Goal: Task Accomplishment & Management: Complete application form

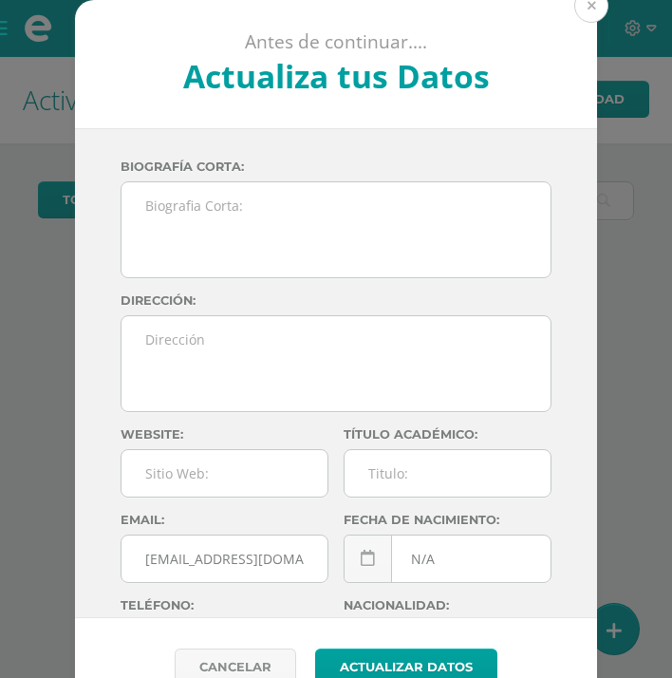
click at [591, 12] on button at bounding box center [592, 6] width 34 height 34
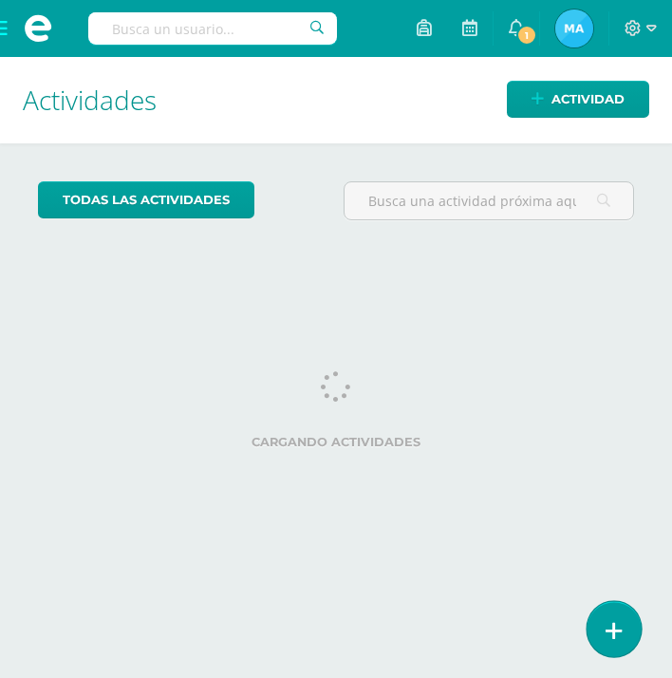
click at [614, 618] on link at bounding box center [614, 628] width 54 height 55
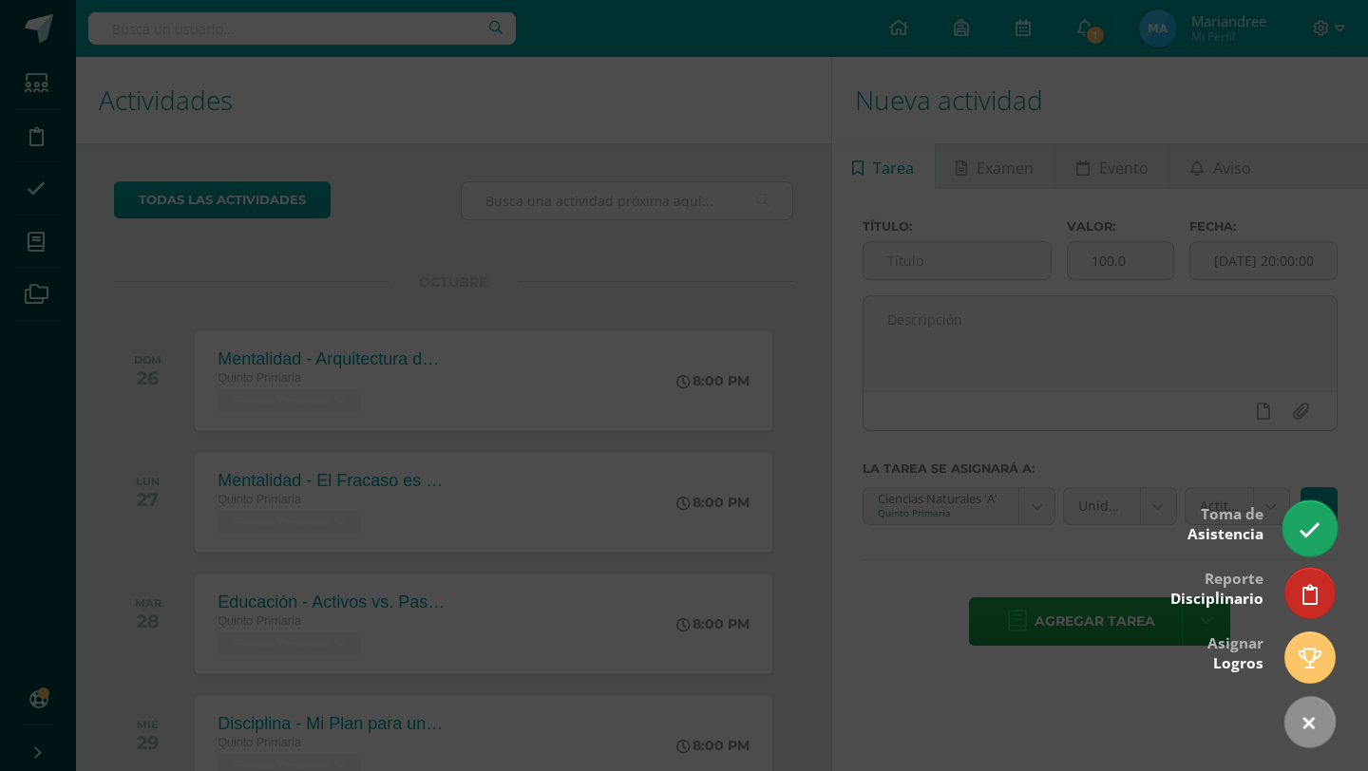
click at [671, 540] on link at bounding box center [1309, 528] width 54 height 55
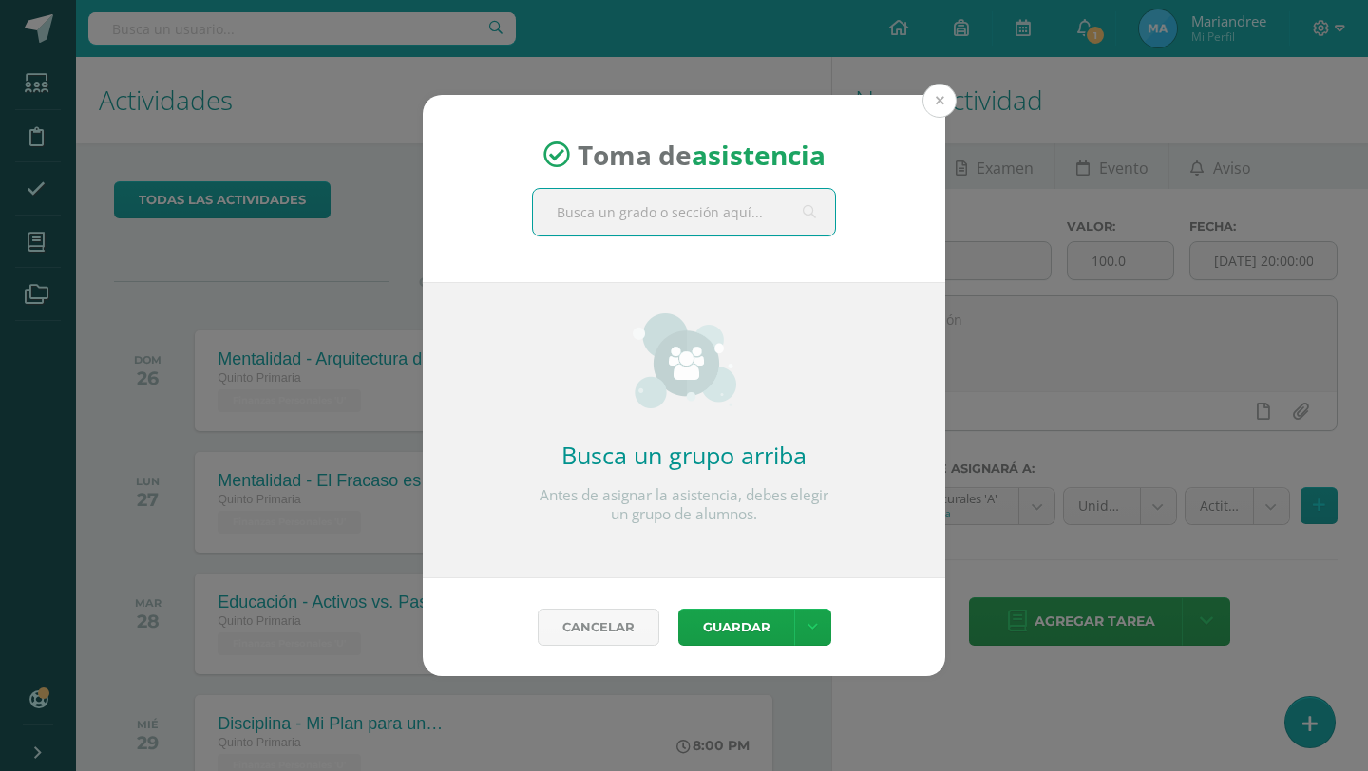
click at [671, 108] on button at bounding box center [939, 101] width 34 height 34
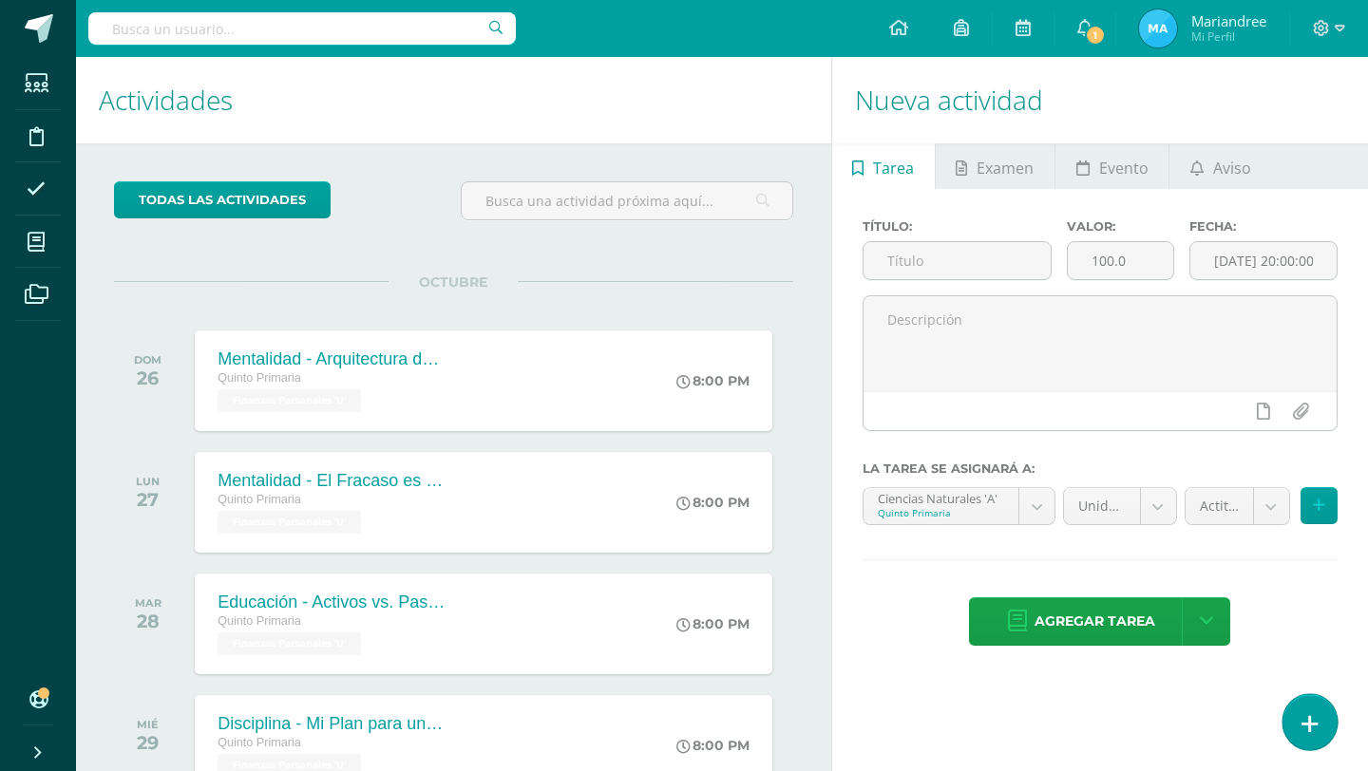
click at [671, 677] on link at bounding box center [1309, 721] width 54 height 55
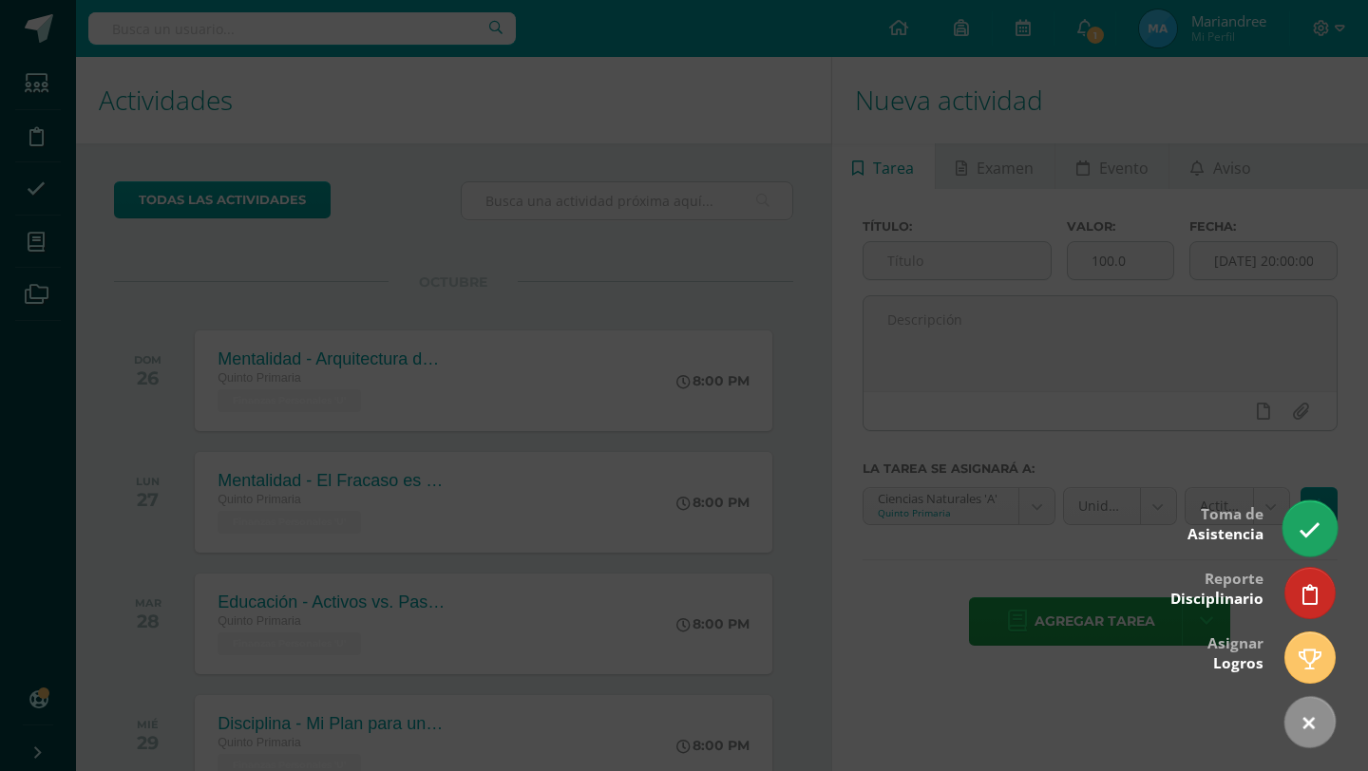
click at [671, 512] on link at bounding box center [1309, 528] width 54 height 55
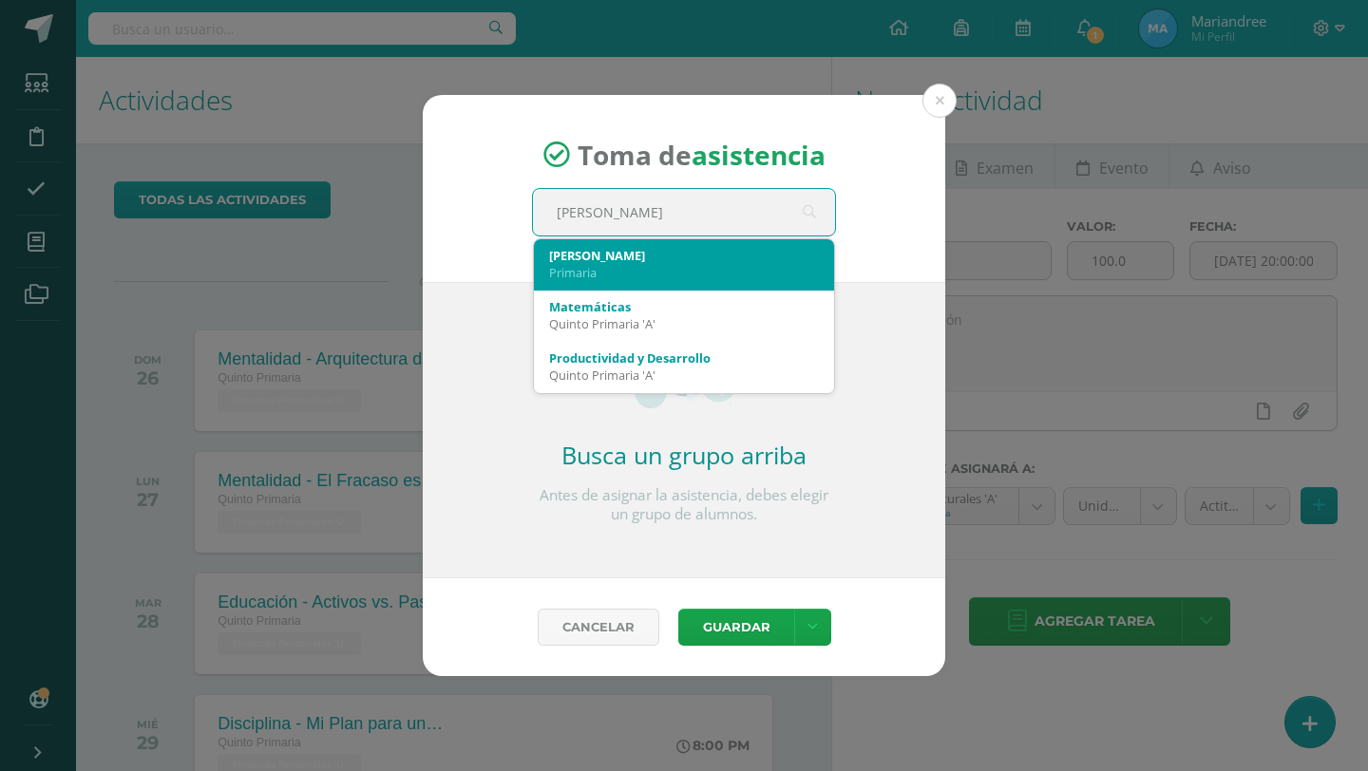
type input "quinto"
click at [632, 269] on div "Primaria" at bounding box center [684, 272] width 270 height 17
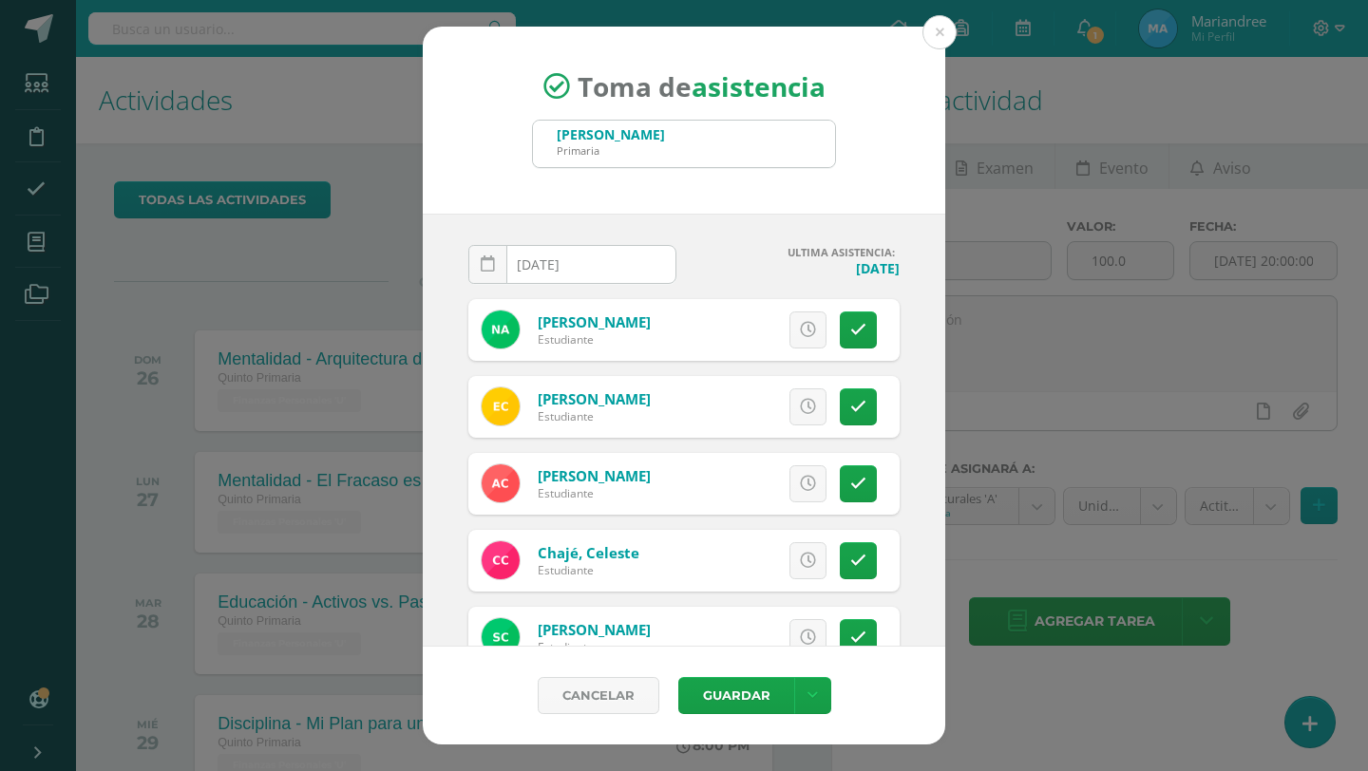
click at [605, 273] on input "[DATE]" at bounding box center [572, 264] width 206 height 37
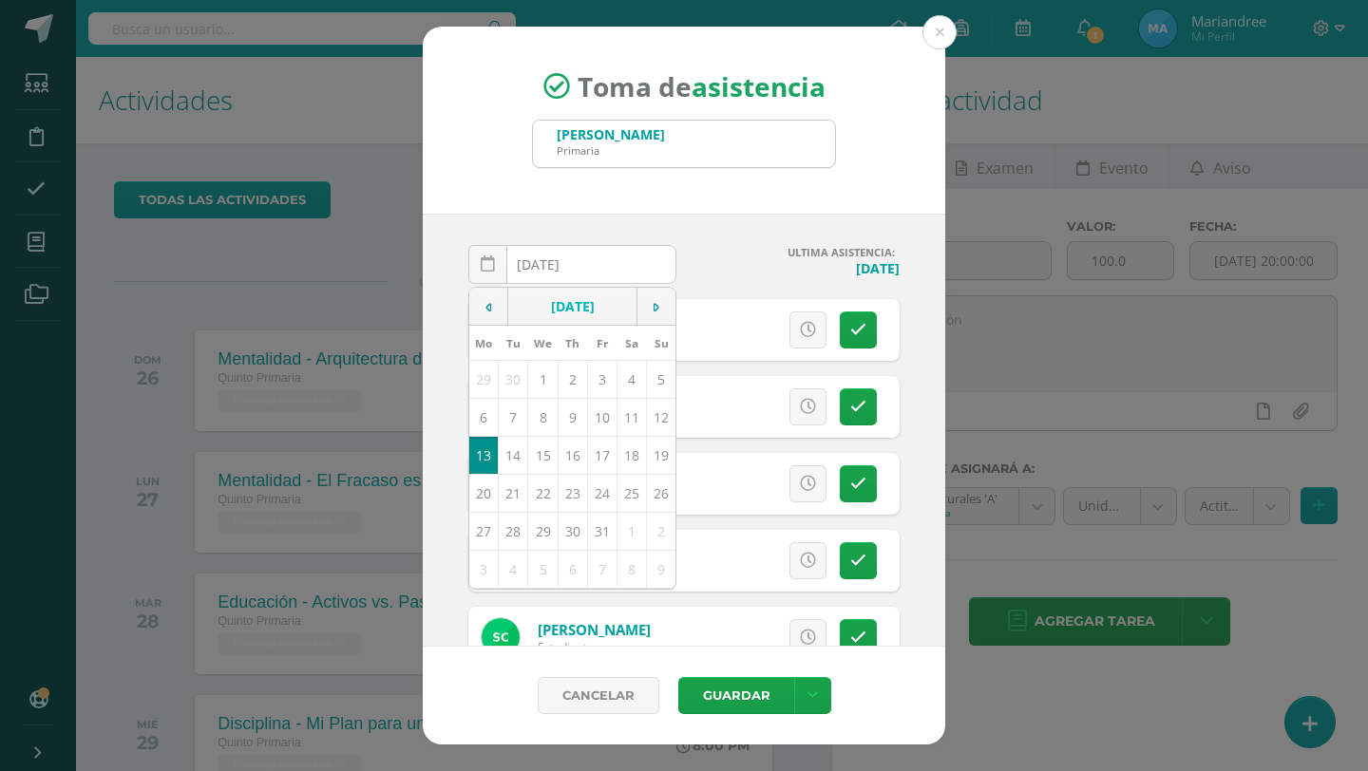
click at [590, 257] on input "[DATE]" at bounding box center [572, 264] width 206 height 37
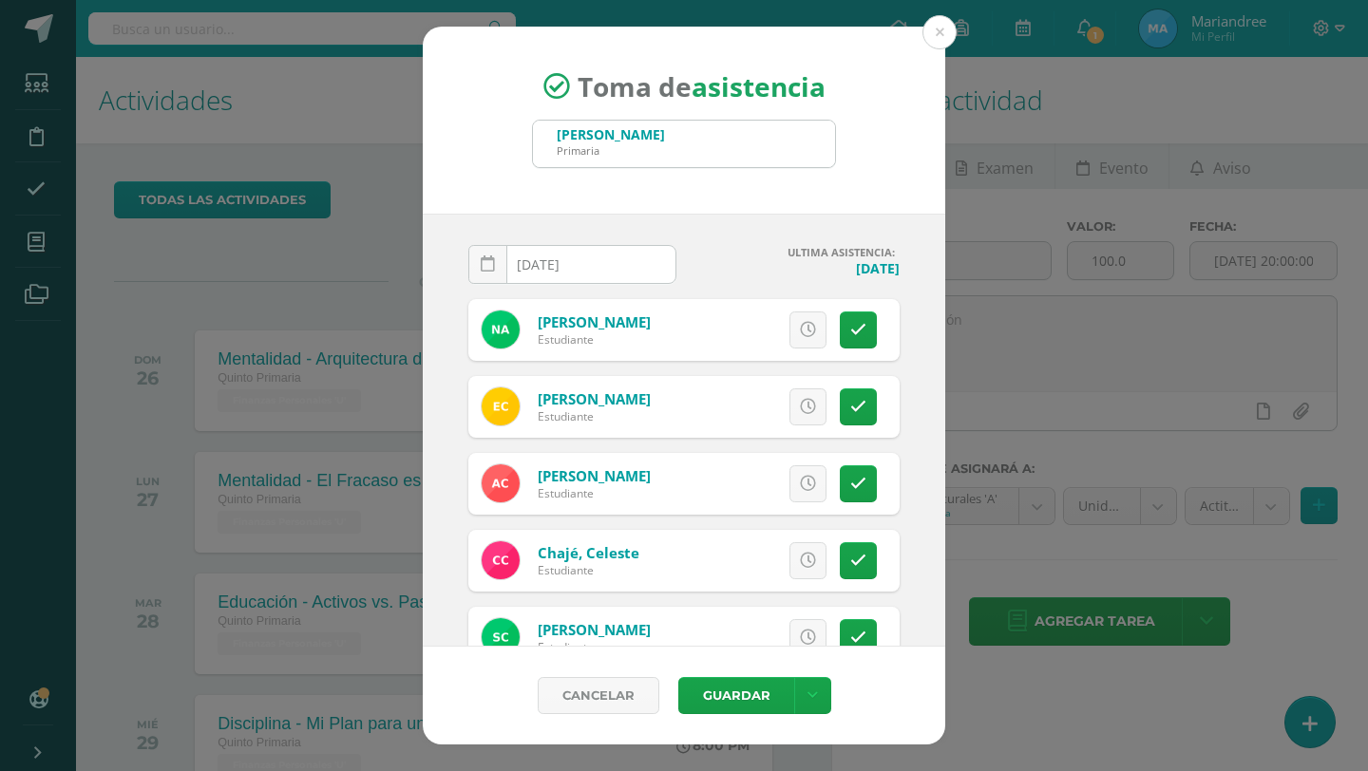
click at [590, 257] on input "[DATE]" at bounding box center [572, 264] width 206 height 37
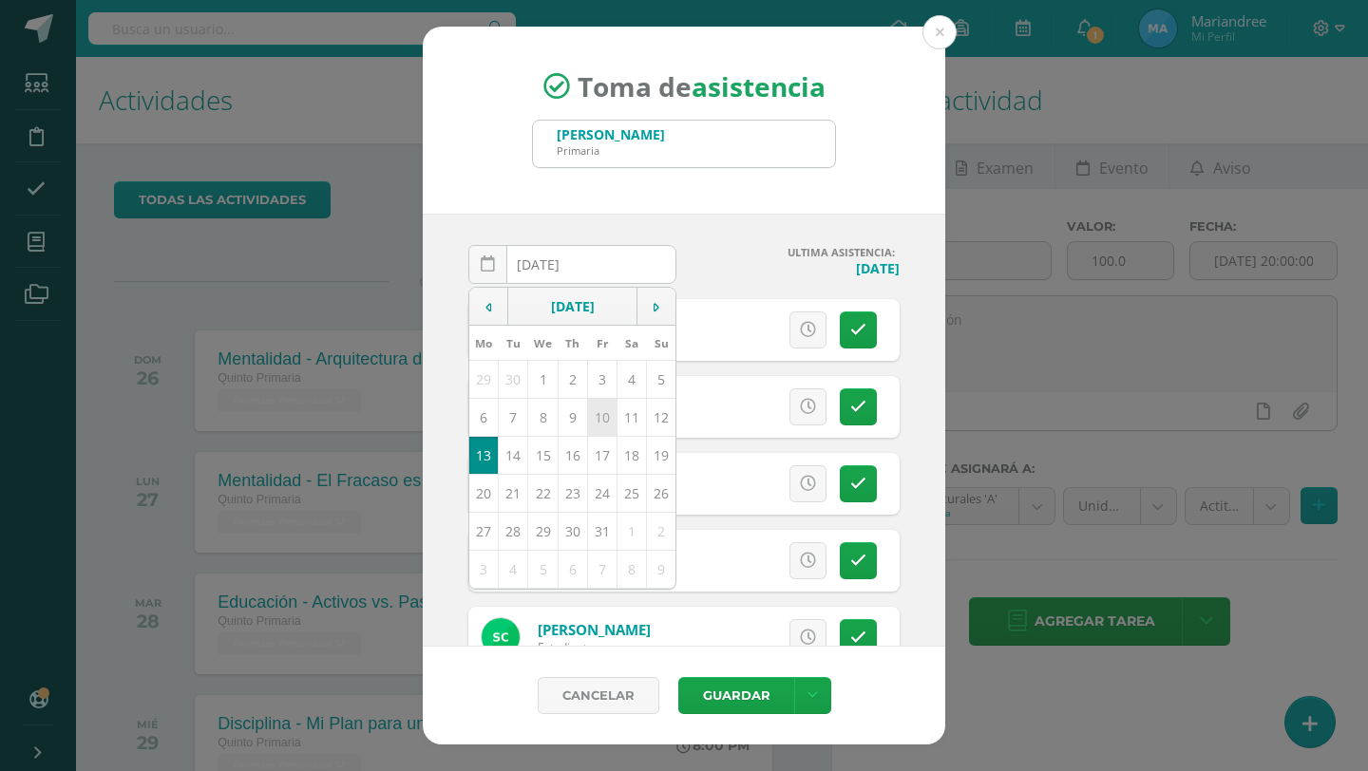
click at [609, 419] on td "10" at bounding box center [601, 417] width 29 height 38
type input "[DATE]"
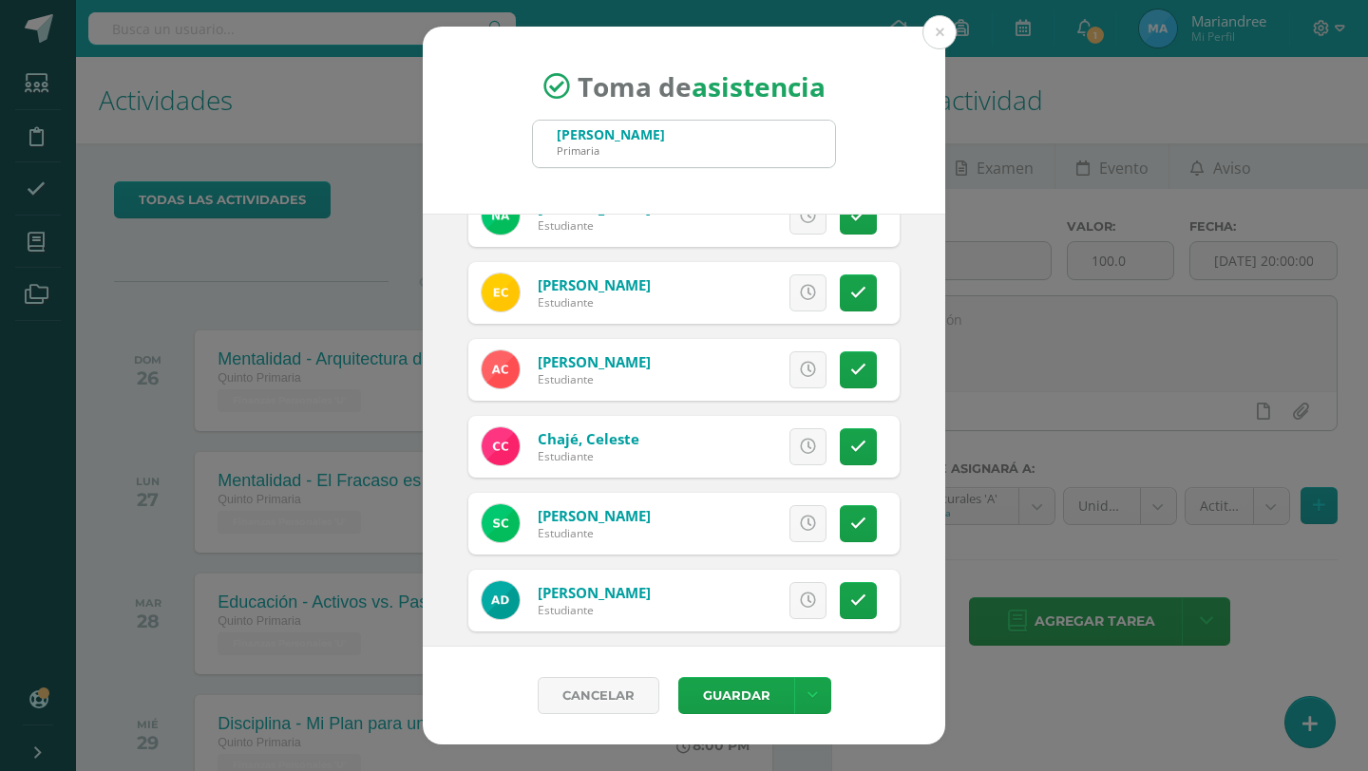
scroll to position [108, 0]
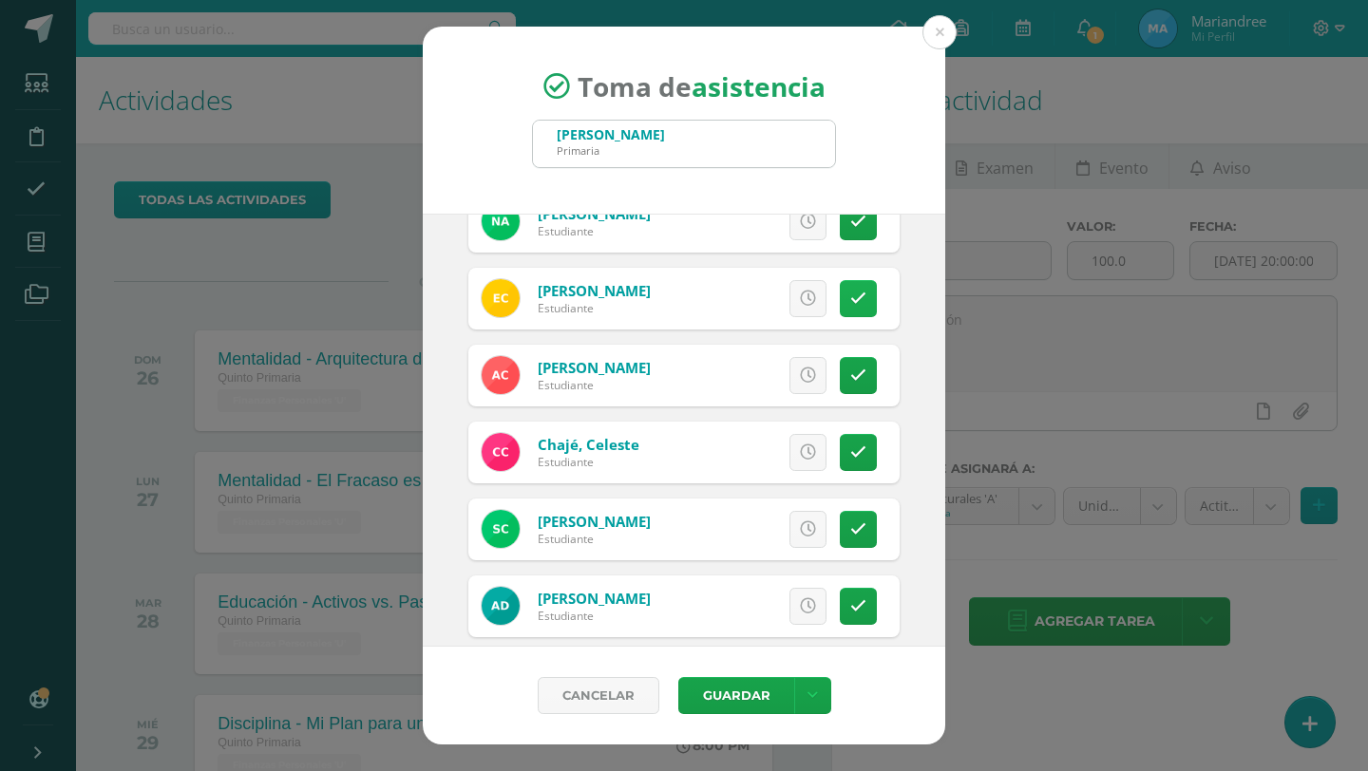
click at [671, 300] on icon at bounding box center [858, 299] width 16 height 16
click at [671, 677] on button "Guardar" at bounding box center [736, 695] width 116 height 37
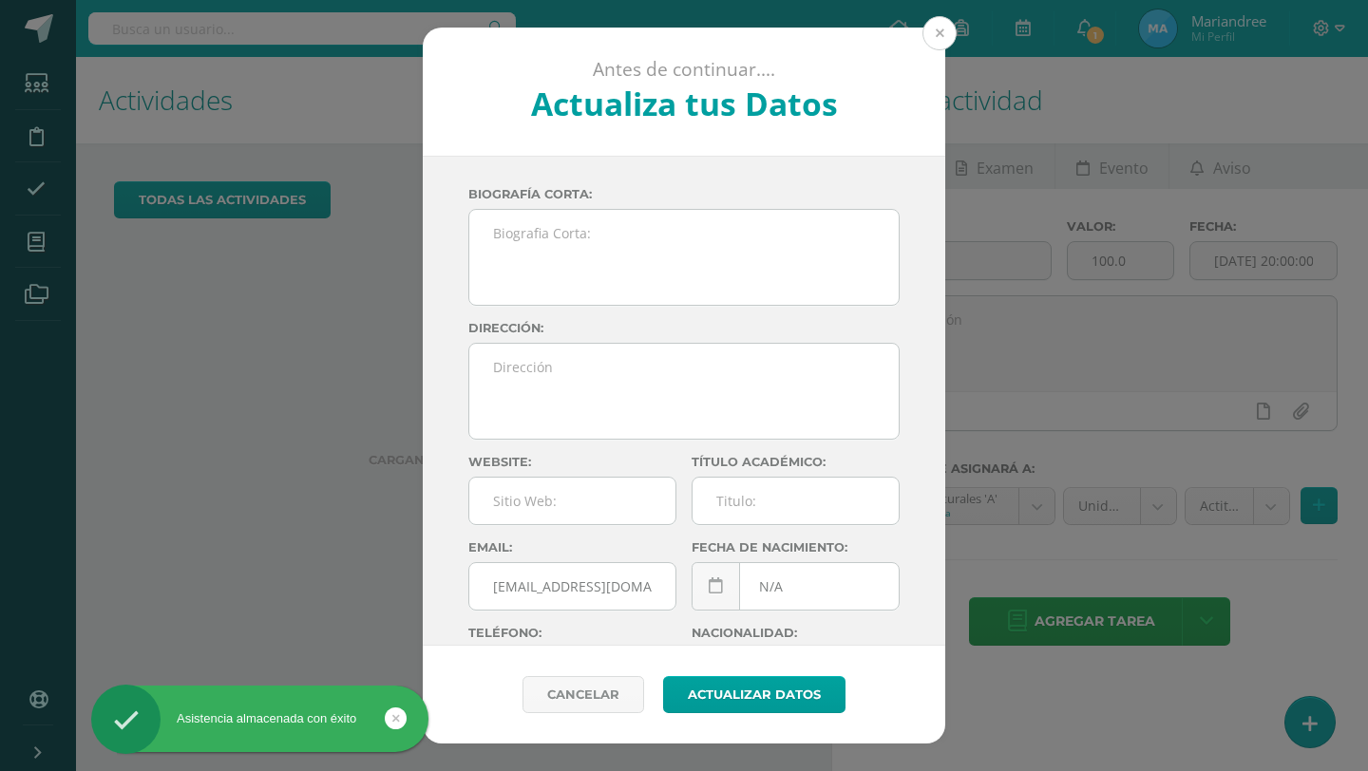
click at [938, 31] on button at bounding box center [939, 33] width 34 height 34
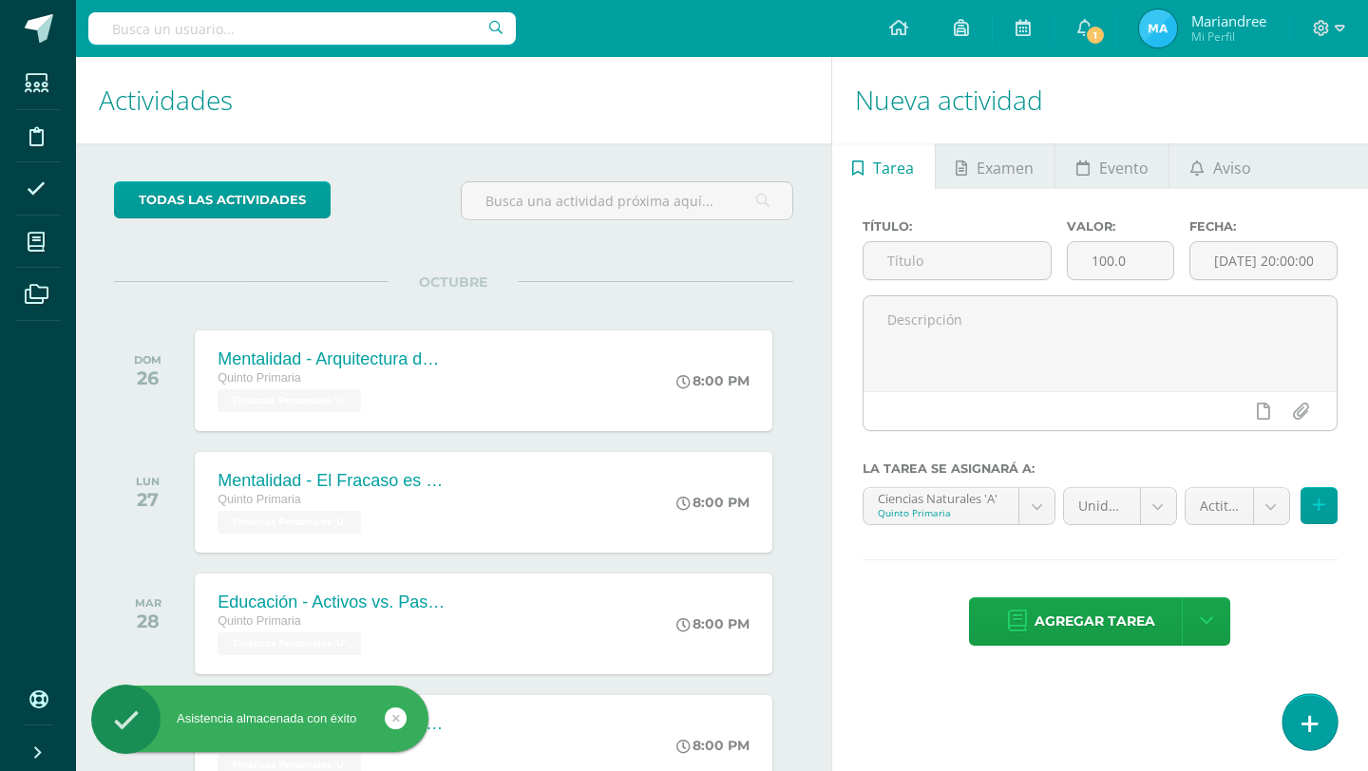
click at [1322, 740] on link at bounding box center [1309, 721] width 54 height 55
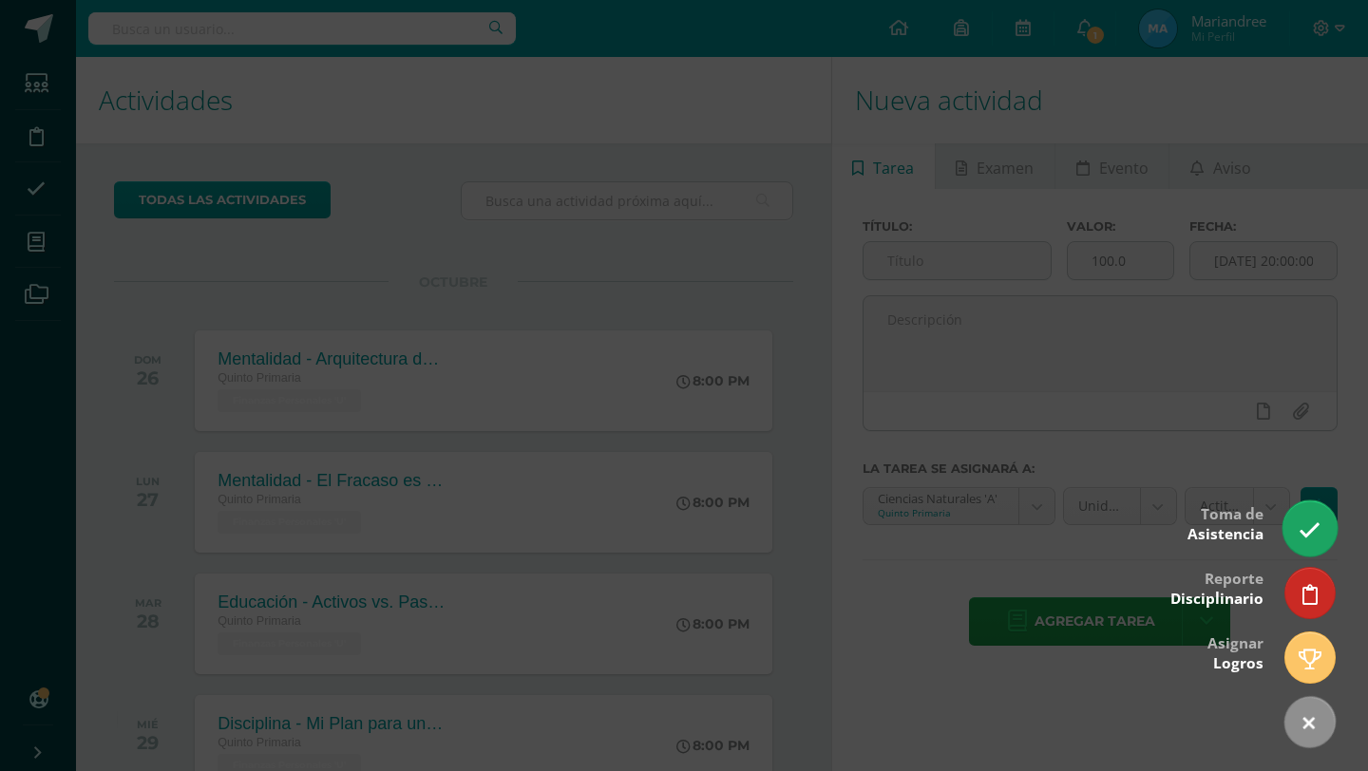
click at [1310, 539] on icon at bounding box center [1309, 531] width 22 height 22
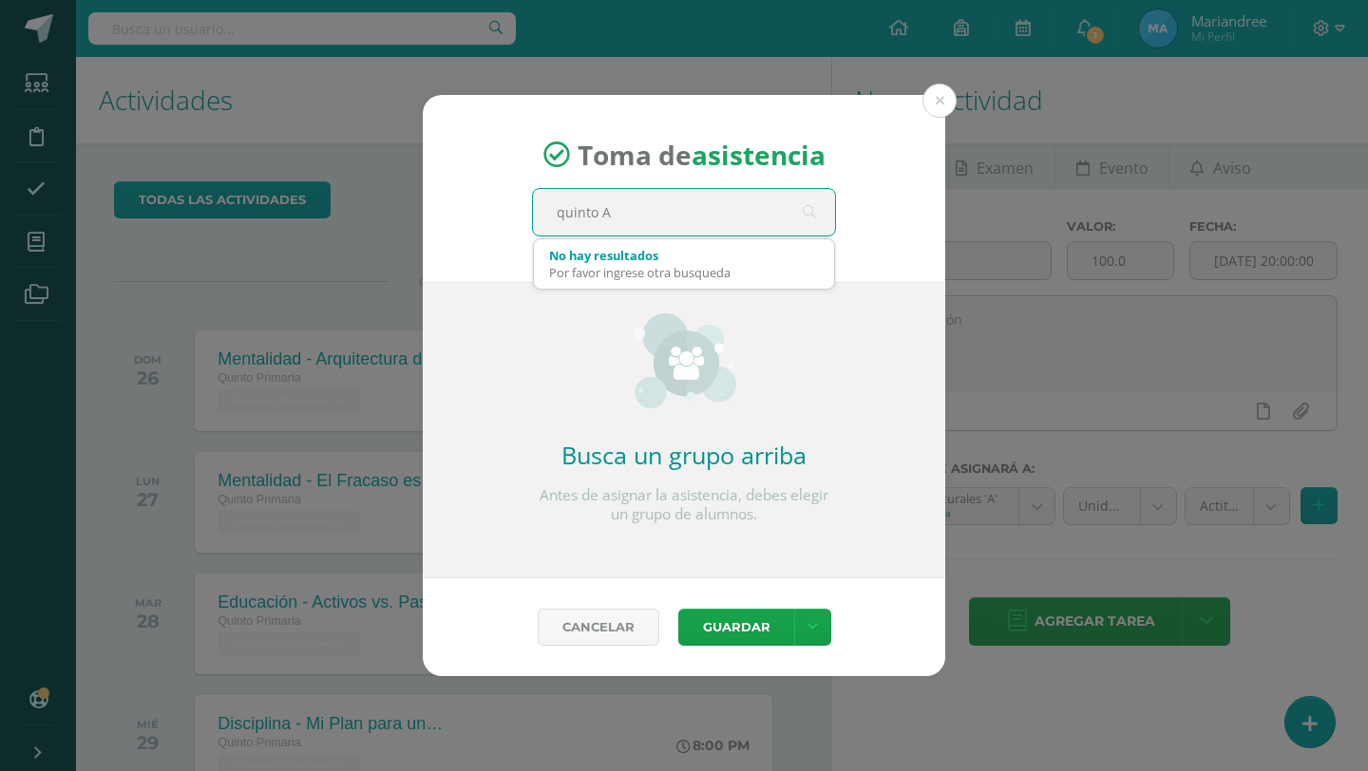
type input "quinto A"
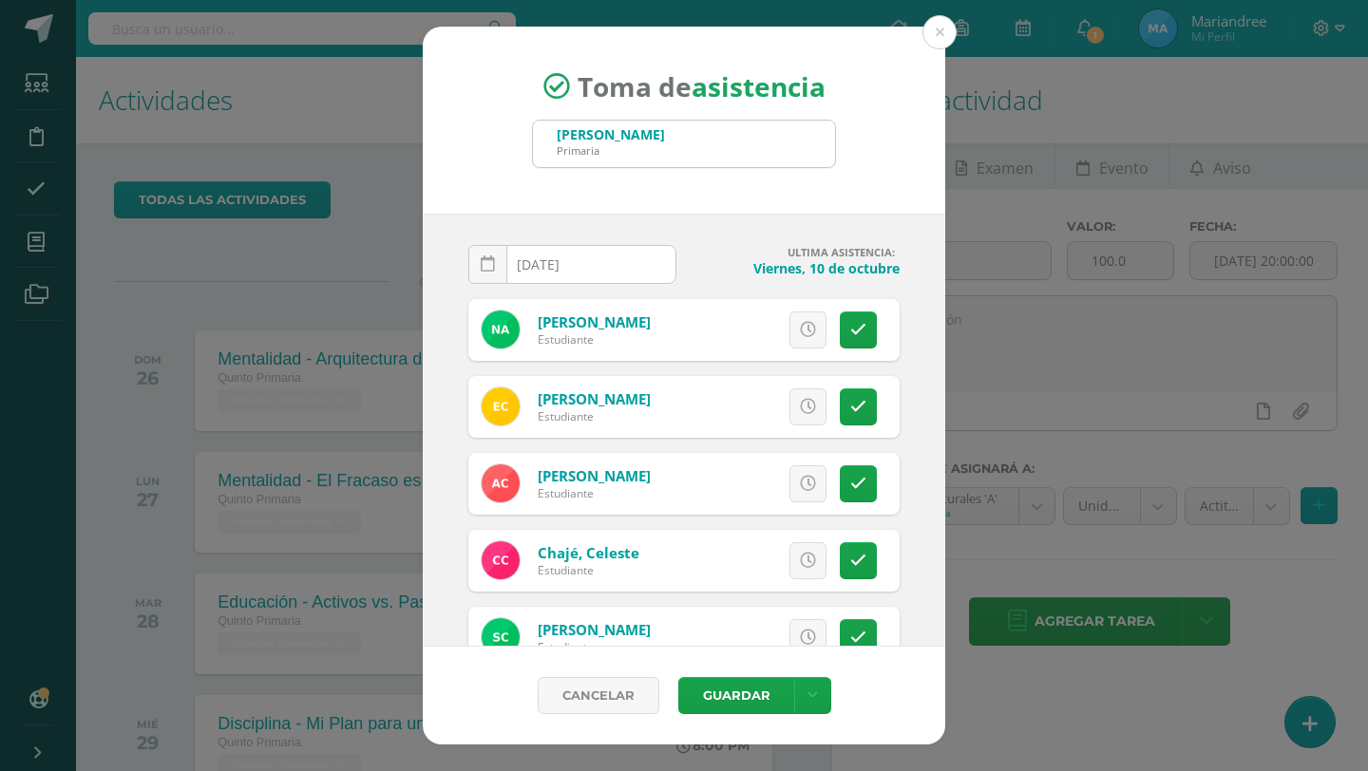
click at [632, 249] on input "[DATE]" at bounding box center [572, 264] width 206 height 37
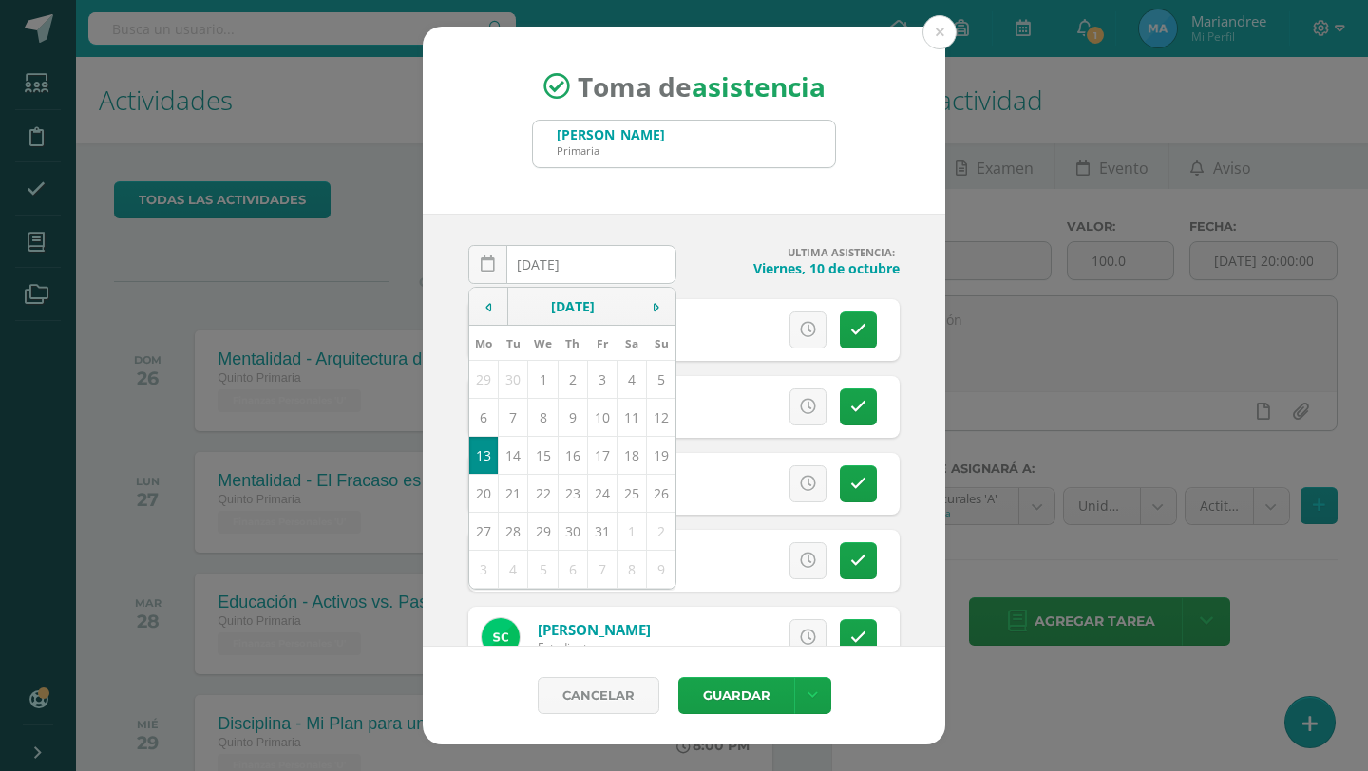
click at [694, 222] on div "2025-10-13 October, 2025 Mo Tu We Th Fr Sa Su 29 30 1 2 3 4 5 6 7 8 9 10 11 12 …" at bounding box center [684, 430] width 522 height 433
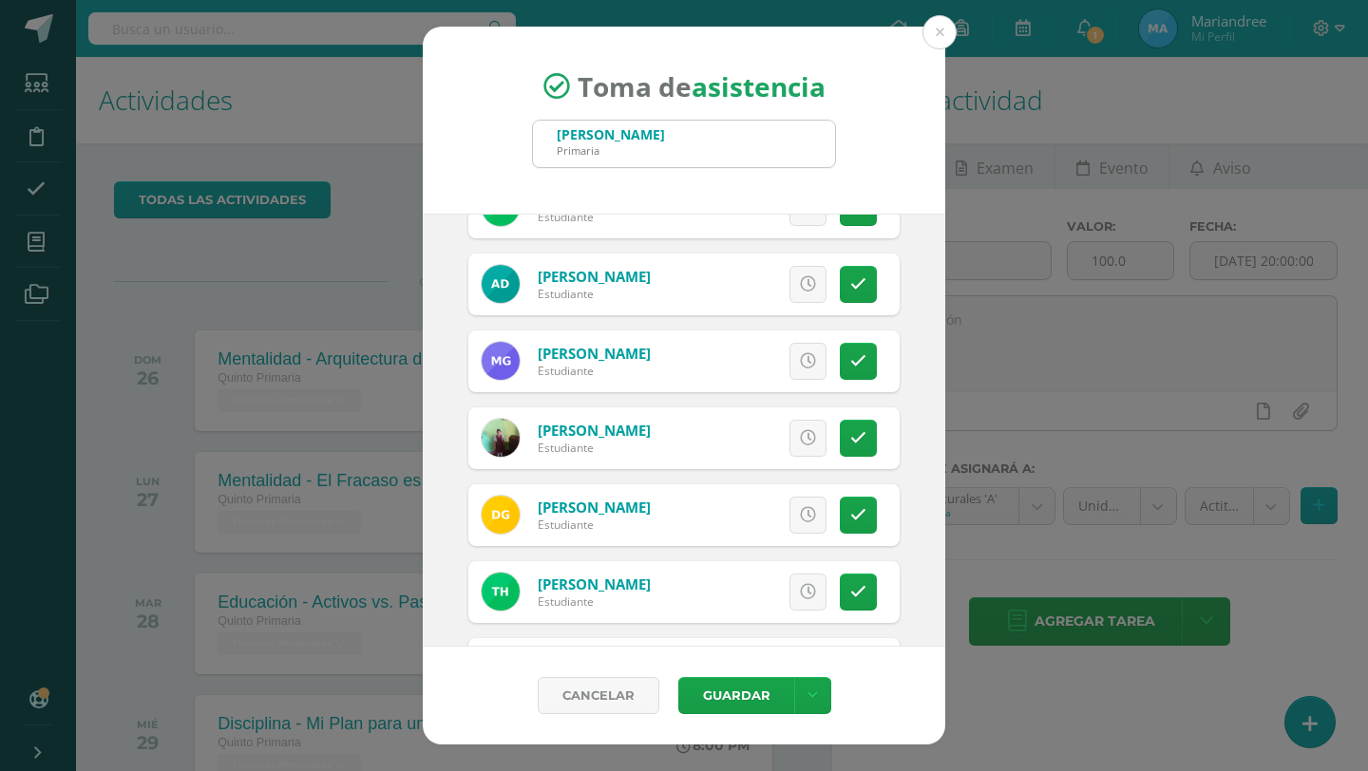
scroll to position [427, 0]
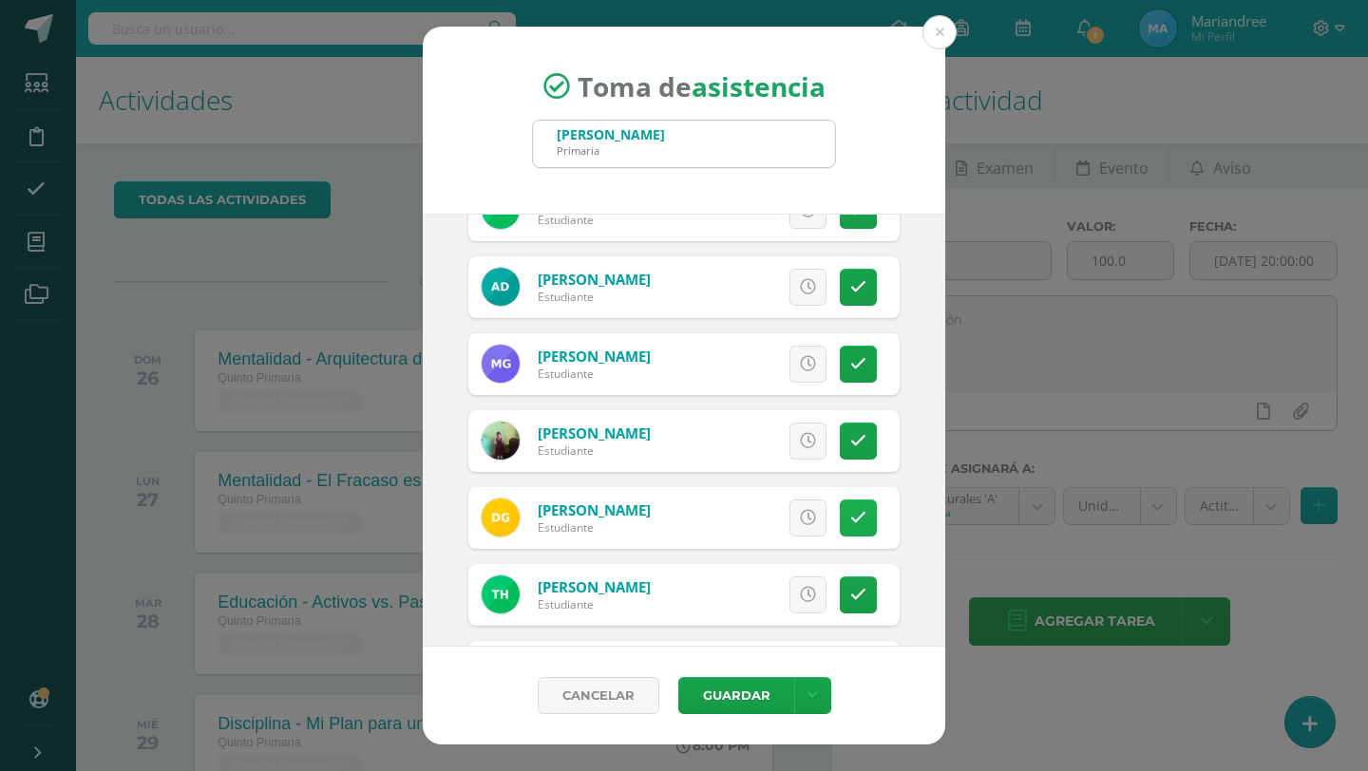
click at [864, 516] on icon at bounding box center [858, 518] width 16 height 16
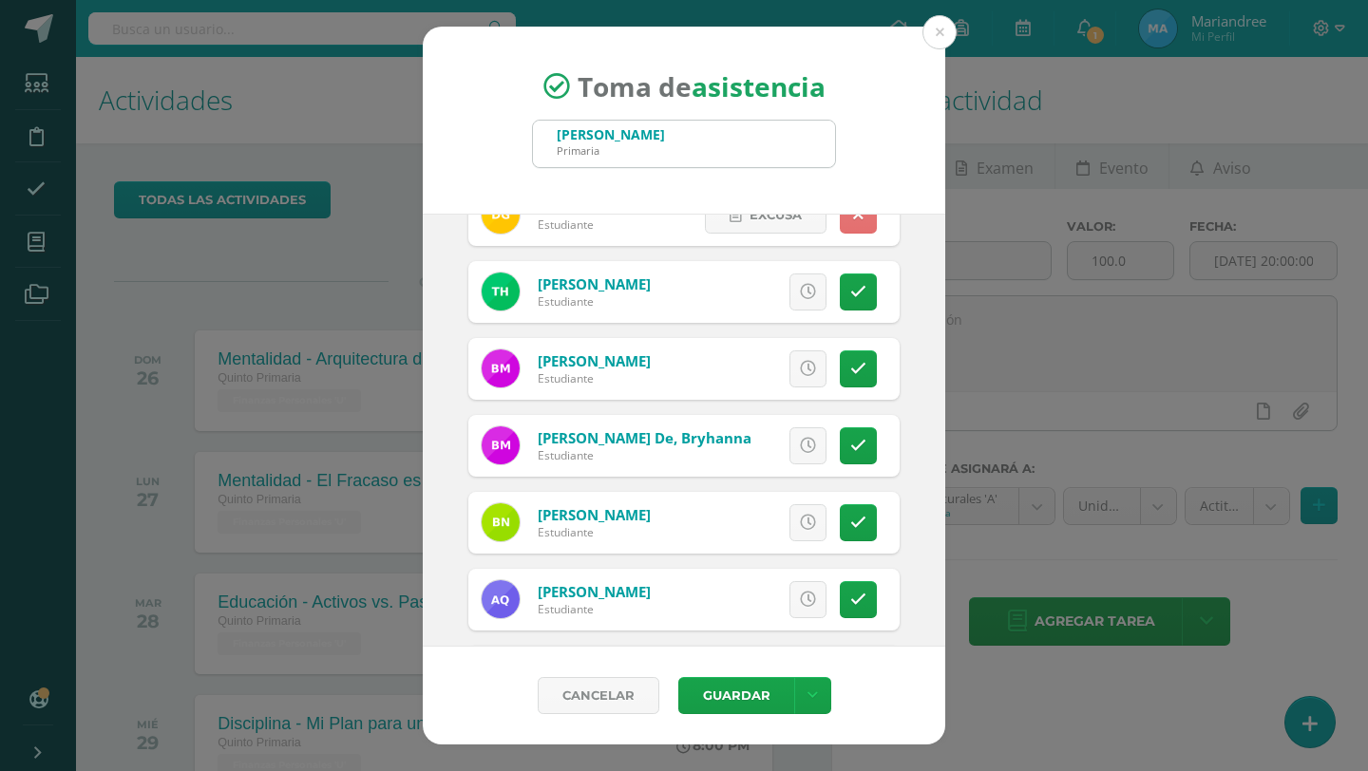
scroll to position [731, 0]
click at [857, 446] on icon at bounding box center [858, 445] width 16 height 16
click at [860, 511] on link at bounding box center [858, 521] width 37 height 37
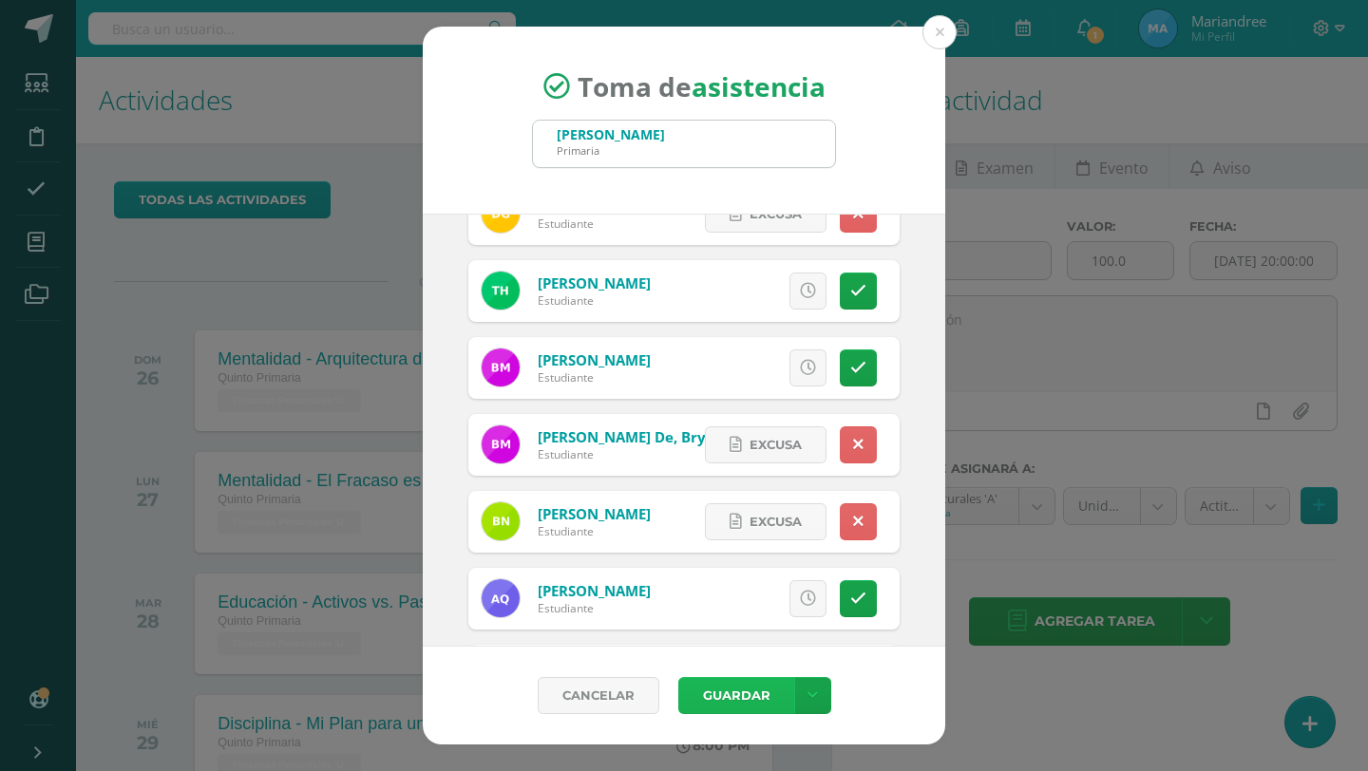
click at [746, 695] on button "Guardar" at bounding box center [736, 695] width 116 height 37
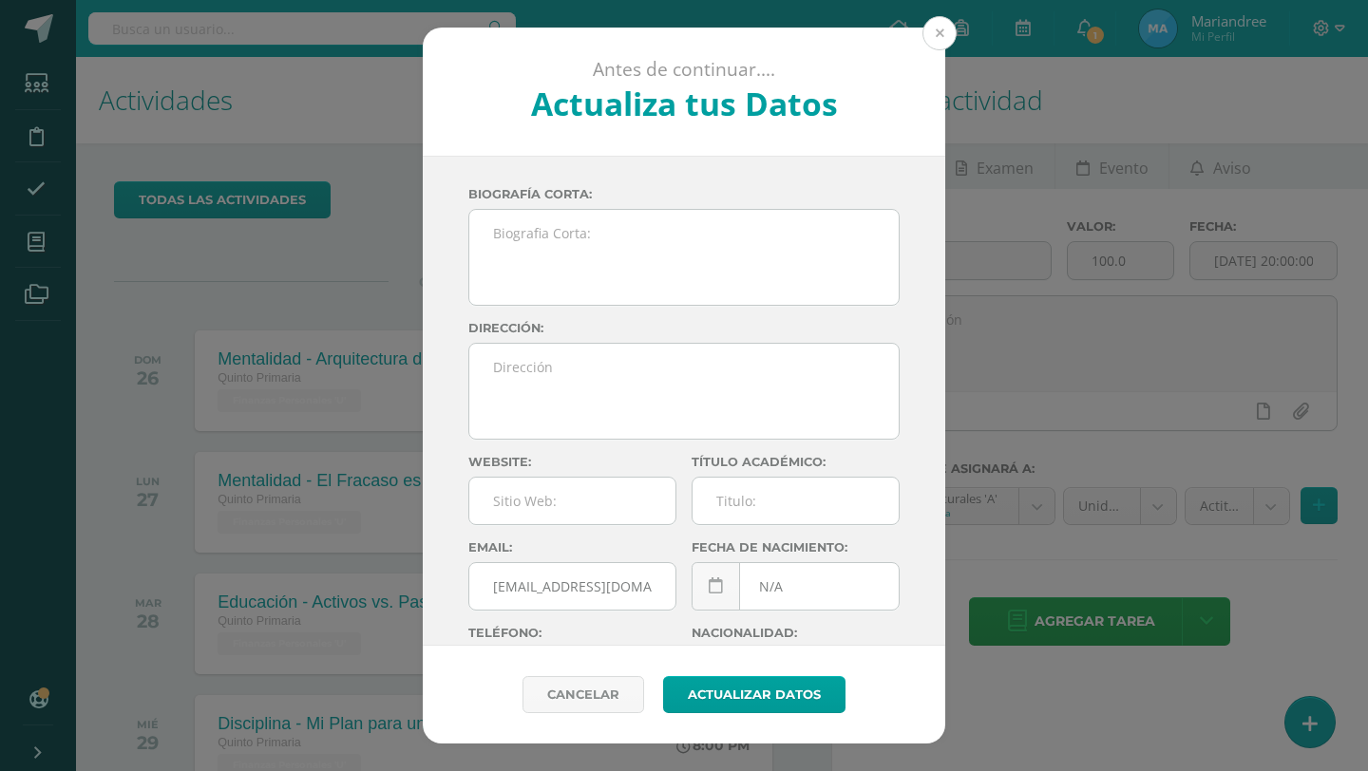
click at [946, 41] on button at bounding box center [939, 33] width 34 height 34
